Goal: Go to known website: Access a specific website the user already knows

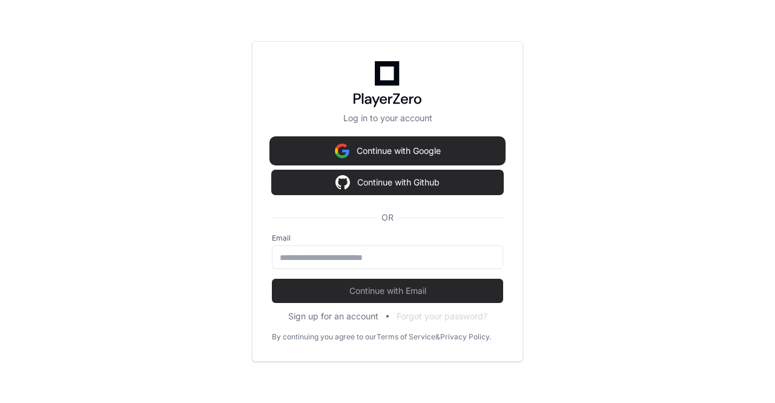
click at [402, 147] on button "Continue with Google" at bounding box center [387, 151] width 231 height 24
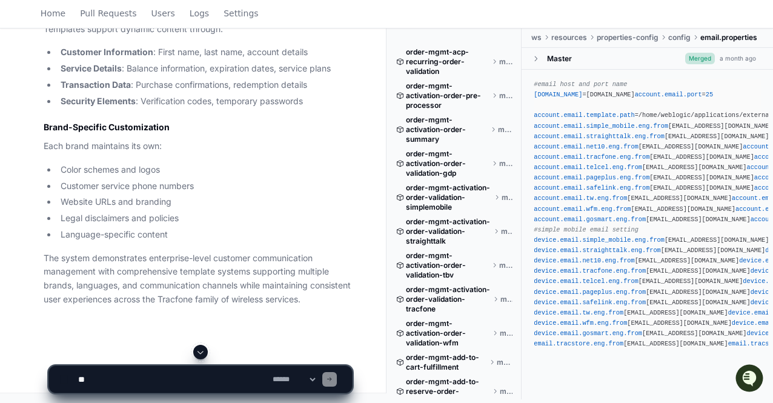
scroll to position [2281, 0]
